Goal: Information Seeking & Learning: Learn about a topic

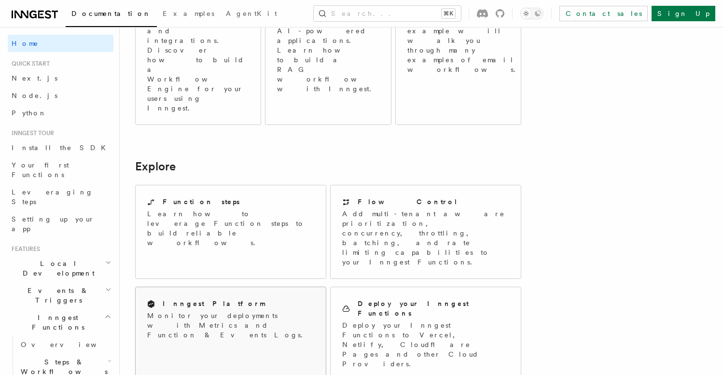
scroll to position [708, 0]
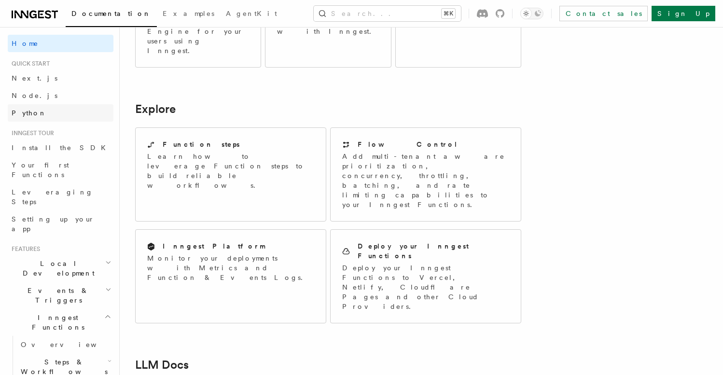
click at [61, 115] on link "Python" at bounding box center [61, 112] width 106 height 17
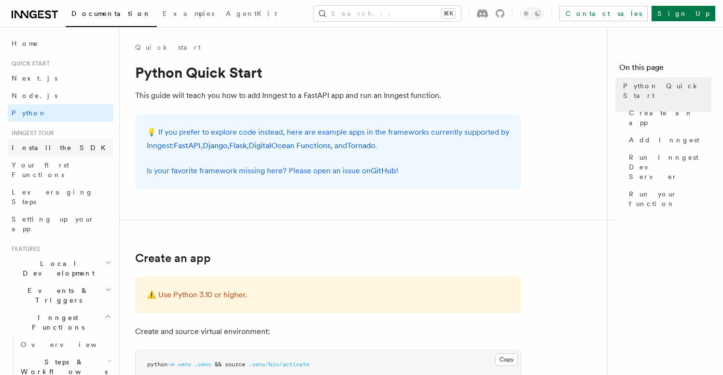
click at [49, 150] on span "Install the SDK" at bounding box center [62, 148] width 100 height 8
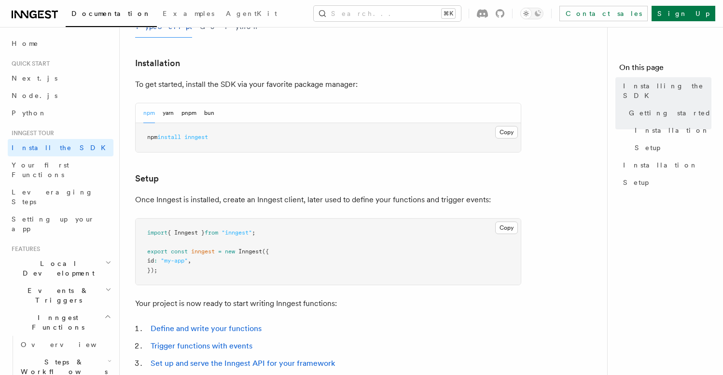
scroll to position [338, 0]
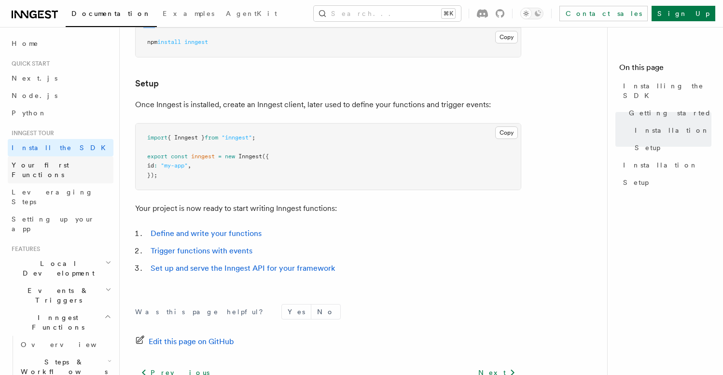
click at [61, 172] on link "Your first Functions" at bounding box center [61, 169] width 106 height 27
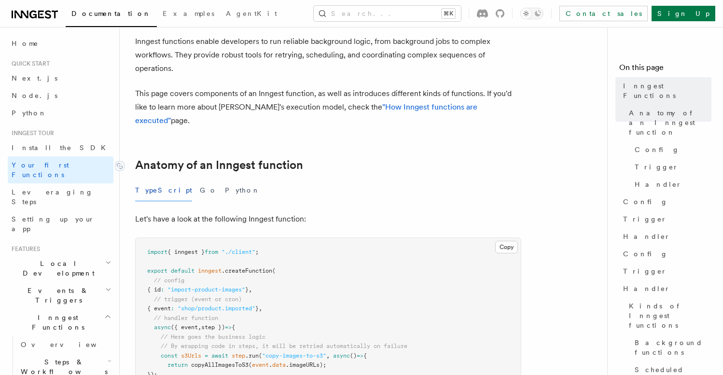
scroll to position [65, 0]
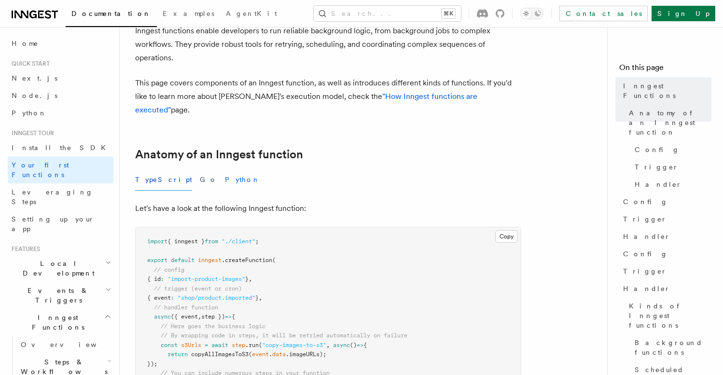
click at [225, 172] on button "Python" at bounding box center [242, 180] width 35 height 22
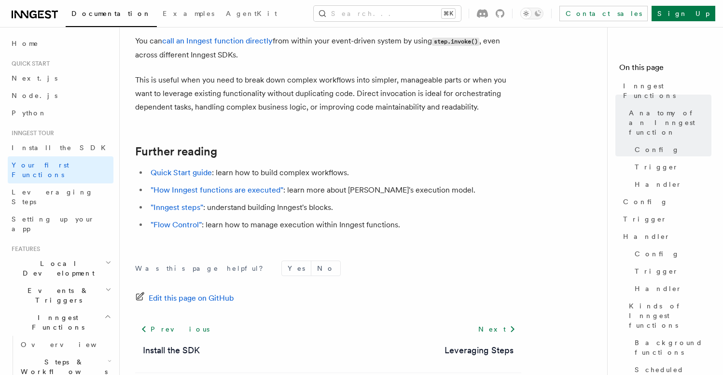
scroll to position [1909, 0]
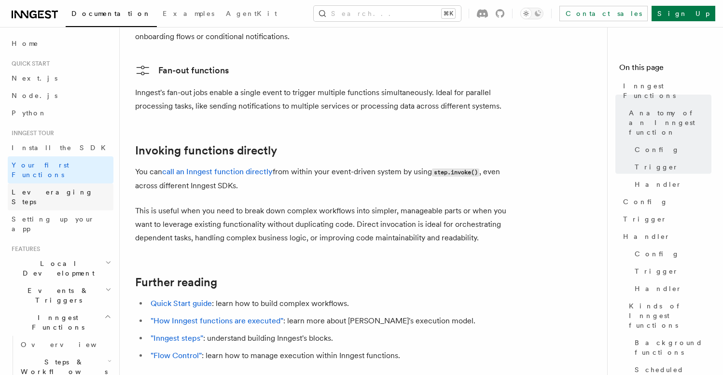
click at [51, 188] on link "Leveraging Steps" at bounding box center [61, 196] width 106 height 27
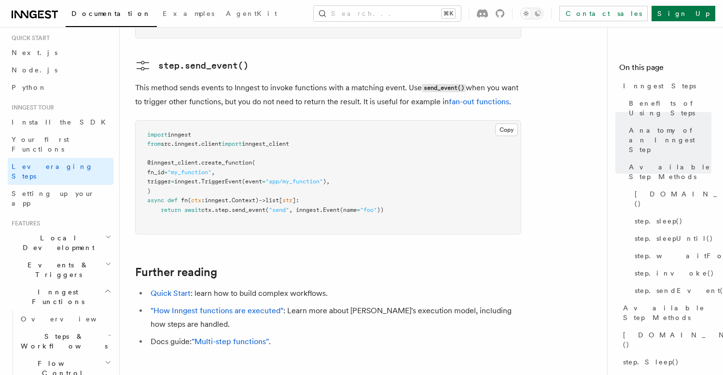
scroll to position [36, 0]
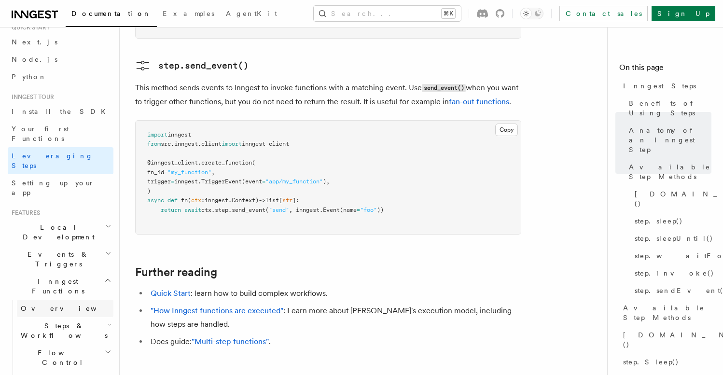
click at [50, 300] on link "Overview" at bounding box center [65, 308] width 96 height 17
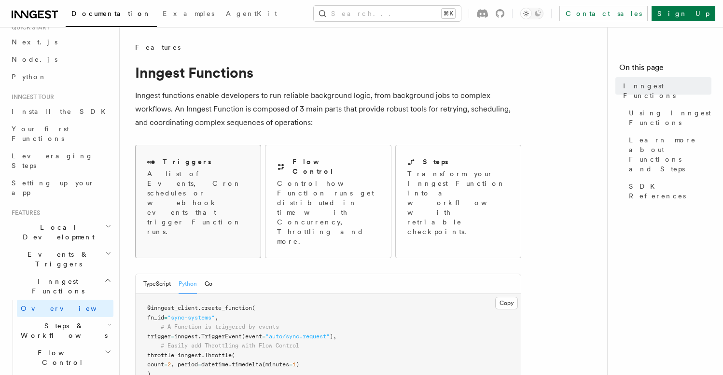
scroll to position [140, 0]
